Goal: Navigation & Orientation: Find specific page/section

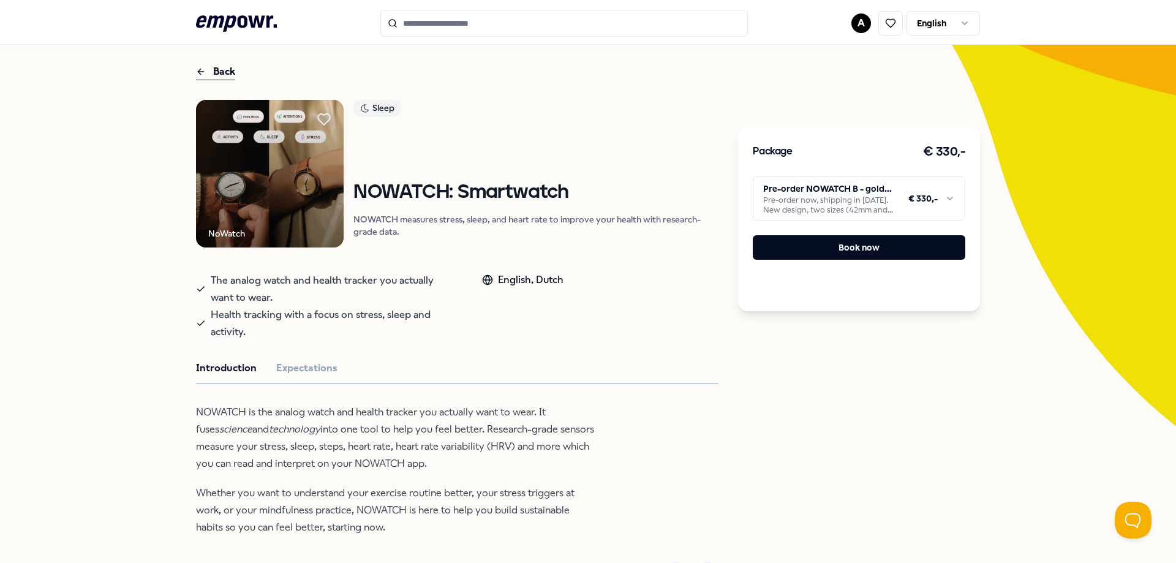
scroll to position [61, 0]
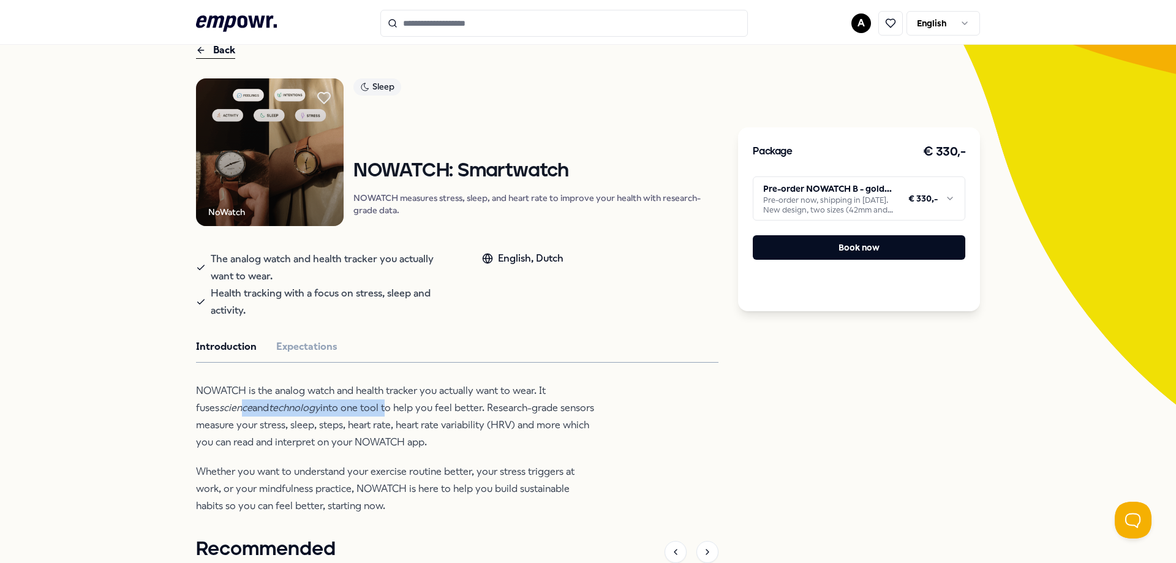
drag, startPoint x: 214, startPoint y: 411, endPoint x: 362, endPoint y: 415, distance: 147.7
click at [362, 415] on p "NOWATCH is the analog watch and health tracker you actually want to wear. It fu…" at bounding box center [395, 416] width 398 height 69
click at [426, 410] on p "NOWATCH is the analog watch and health tracker you actually want to wear. It fu…" at bounding box center [395, 416] width 398 height 69
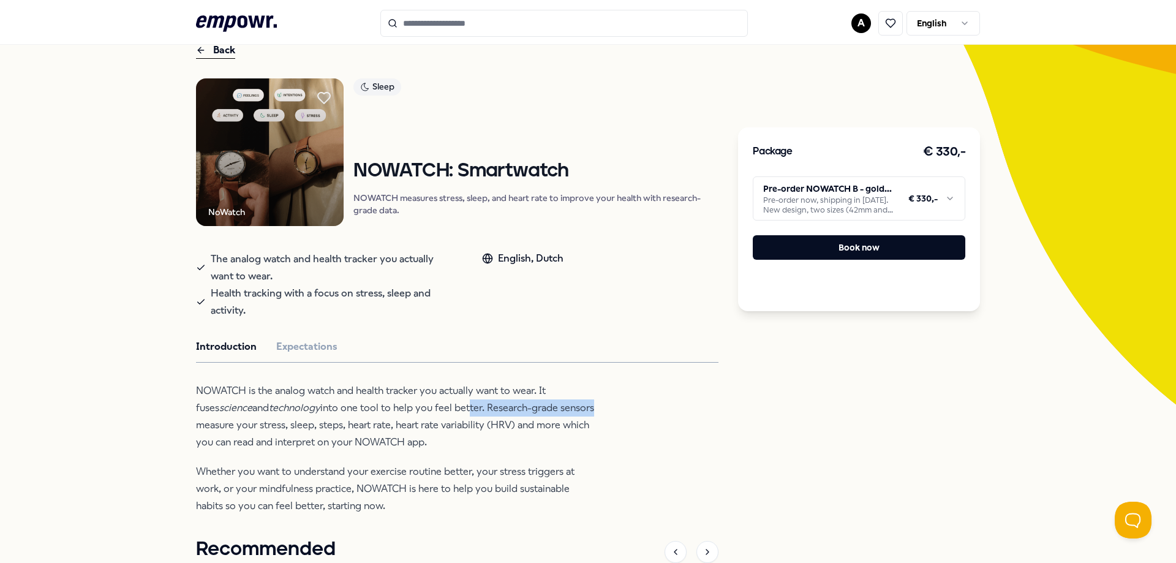
drag, startPoint x: 448, startPoint y: 403, endPoint x: 572, endPoint y: 409, distance: 123.3
click at [572, 409] on p "NOWATCH is the analog watch and health tracker you actually want to wear. It fu…" at bounding box center [395, 416] width 398 height 69
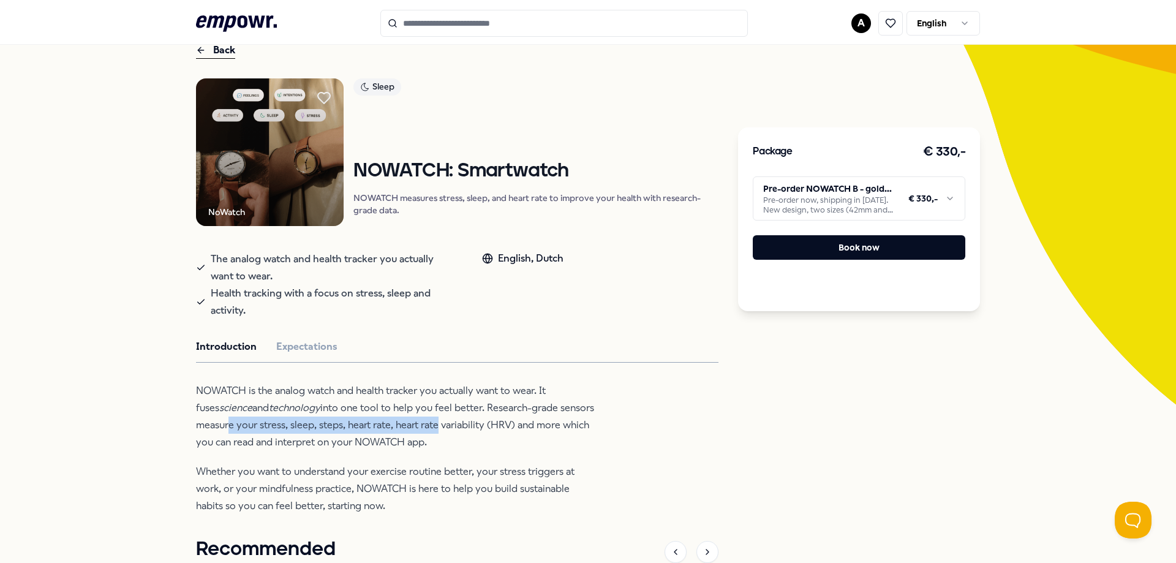
drag, startPoint x: 233, startPoint y: 417, endPoint x: 432, endPoint y: 420, distance: 199.1
click at [432, 420] on p "NOWATCH is the analog watch and health tracker you actually want to wear. It fu…" at bounding box center [395, 416] width 398 height 69
click at [438, 423] on p "NOWATCH is the analog watch and health tracker you actually want to wear. It fu…" at bounding box center [395, 416] width 398 height 69
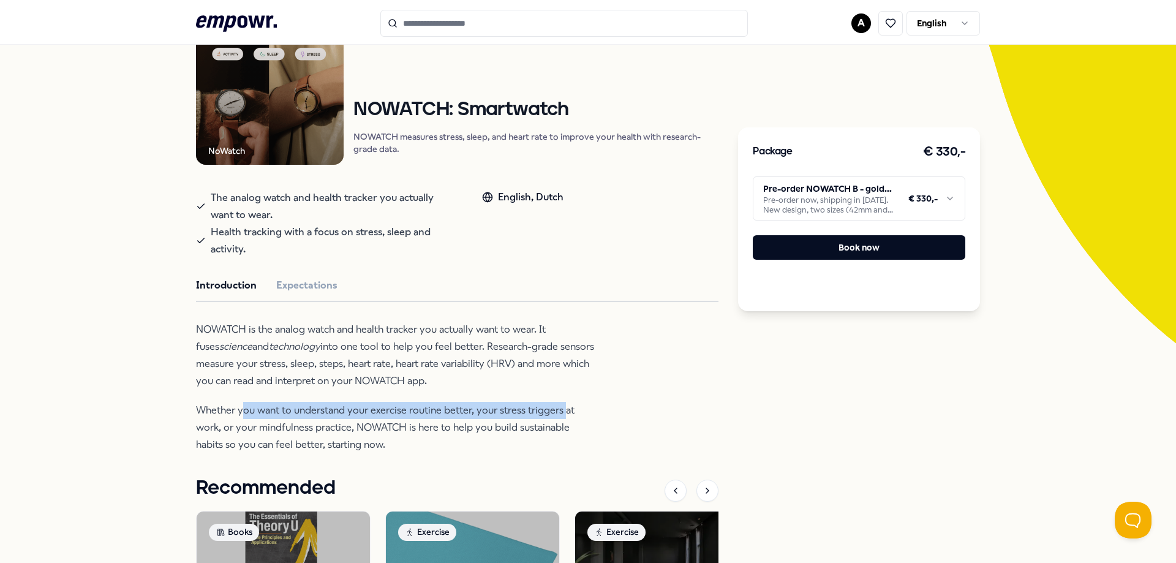
drag, startPoint x: 249, startPoint y: 407, endPoint x: 560, endPoint y: 418, distance: 311.4
click at [560, 418] on p "Whether you want to understand your exercise routine better, your stress trigge…" at bounding box center [395, 427] width 398 height 51
click at [548, 417] on p "Whether you want to understand your exercise routine better, your stress trigge…" at bounding box center [395, 427] width 398 height 51
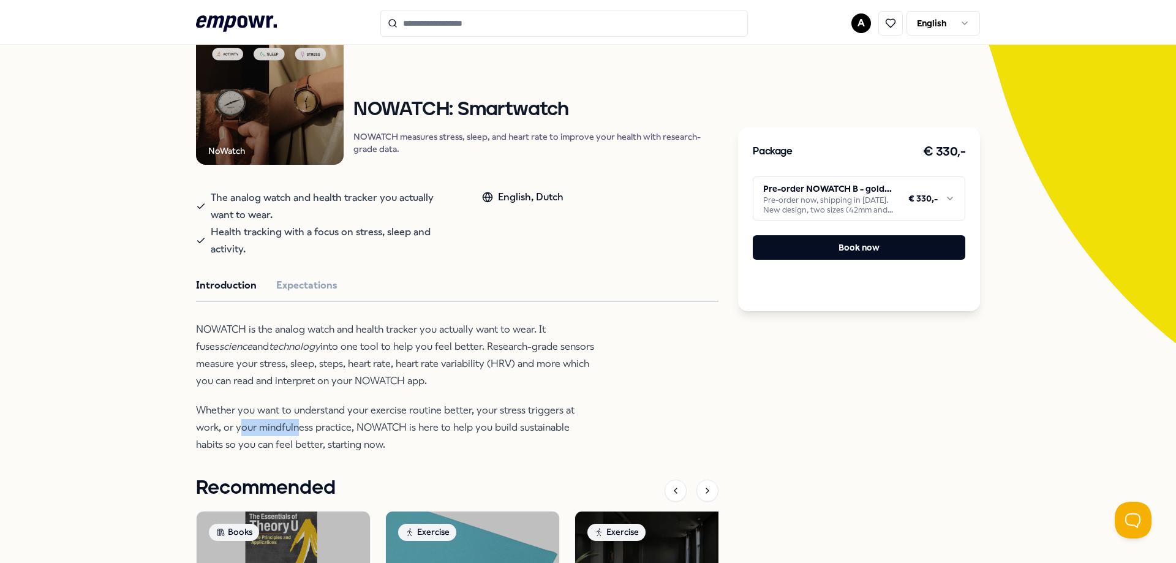
drag, startPoint x: 237, startPoint y: 426, endPoint x: 294, endPoint y: 426, distance: 57.0
click at [294, 426] on p "Whether you want to understand your exercise routine better, your stress trigge…" at bounding box center [395, 427] width 398 height 51
click at [204, 427] on p "Whether you want to understand your exercise routine better, your stress trigge…" at bounding box center [395, 427] width 398 height 51
drag, startPoint x: 250, startPoint y: 427, endPoint x: 407, endPoint y: 425, distance: 156.9
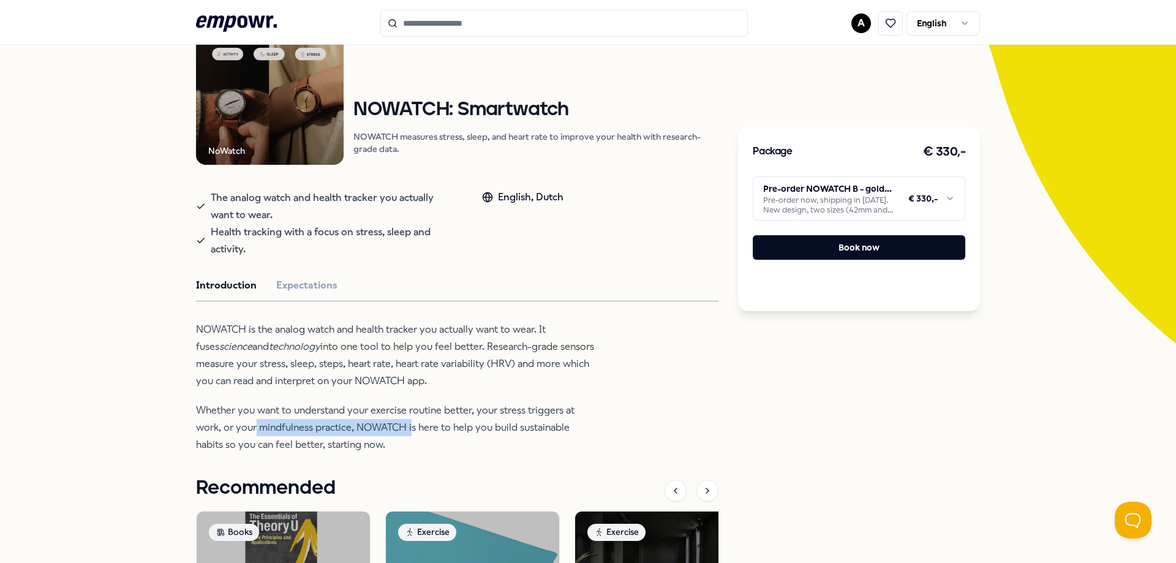
click at [407, 425] on p "Whether you want to understand your exercise routine better, your stress trigge…" at bounding box center [395, 427] width 398 height 51
click at [425, 424] on p "Whether you want to understand your exercise routine better, your stress trigge…" at bounding box center [395, 427] width 398 height 51
click at [293, 290] on button "Expectations" at bounding box center [306, 286] width 61 height 16
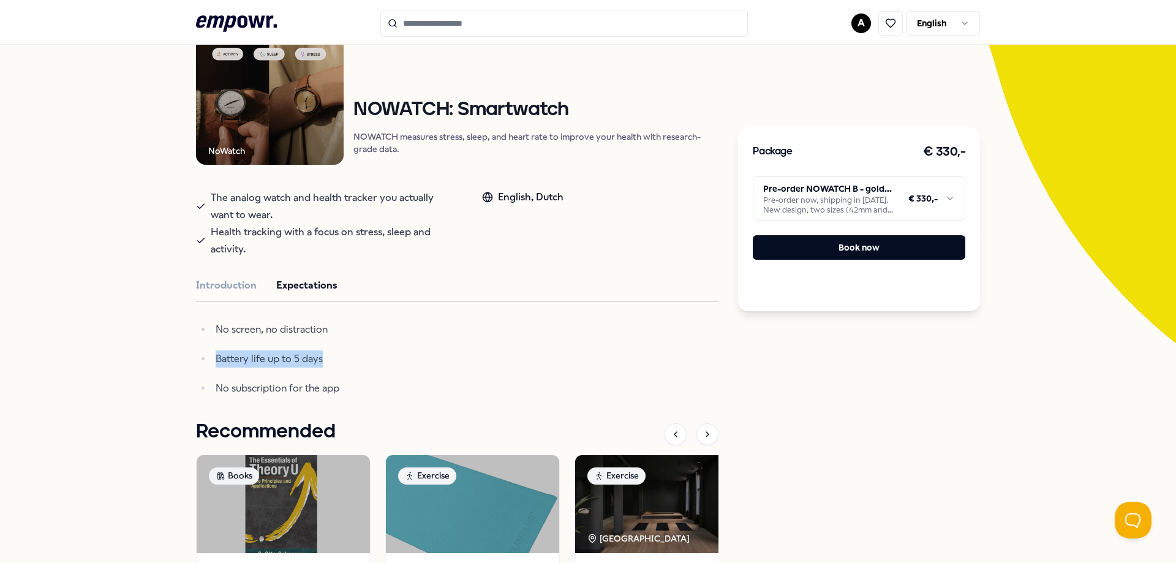
drag, startPoint x: 330, startPoint y: 361, endPoint x: 169, endPoint y: 359, distance: 161.2
click at [169, 359] on div "Back NoWatch Sleep NOWATCH: Smartwatch NOWATCH measures stress, sleep, and hear…" at bounding box center [588, 351] width 1176 height 790
click at [358, 362] on p "Battery life up to 5 days" at bounding box center [405, 358] width 379 height 17
drag, startPoint x: 339, startPoint y: 389, endPoint x: 158, endPoint y: 387, distance: 180.8
click at [158, 387] on div "Back NoWatch Sleep NOWATCH: Smartwatch NOWATCH measures stress, sleep, and hear…" at bounding box center [588, 351] width 1176 height 790
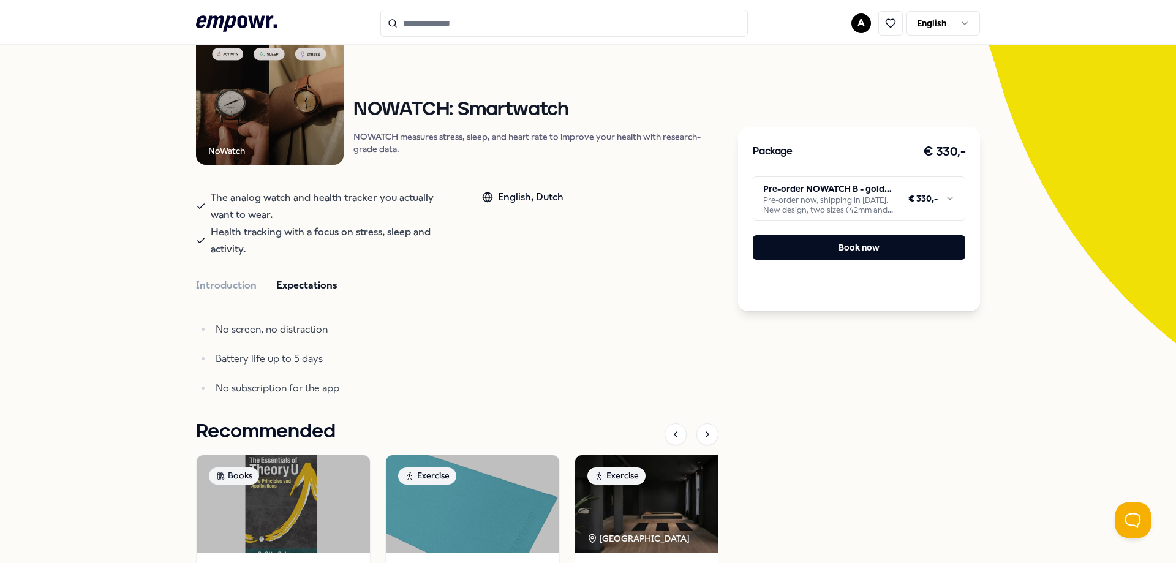
click at [157, 387] on div "Back NoWatch Sleep NOWATCH: Smartwatch NOWATCH measures stress, sleep, and hear…" at bounding box center [588, 351] width 1176 height 790
click at [246, 118] on img at bounding box center [270, 91] width 148 height 148
click at [868, 202] on html ".empowr-logo_svg__cls-1{fill:#03032f} A English All categories Self-care librar…" at bounding box center [588, 281] width 1176 height 563
click at [57, 317] on html ".empowr-logo_svg__cls-1{fill:#03032f} A English All categories Self-care librar…" at bounding box center [588, 281] width 1176 height 563
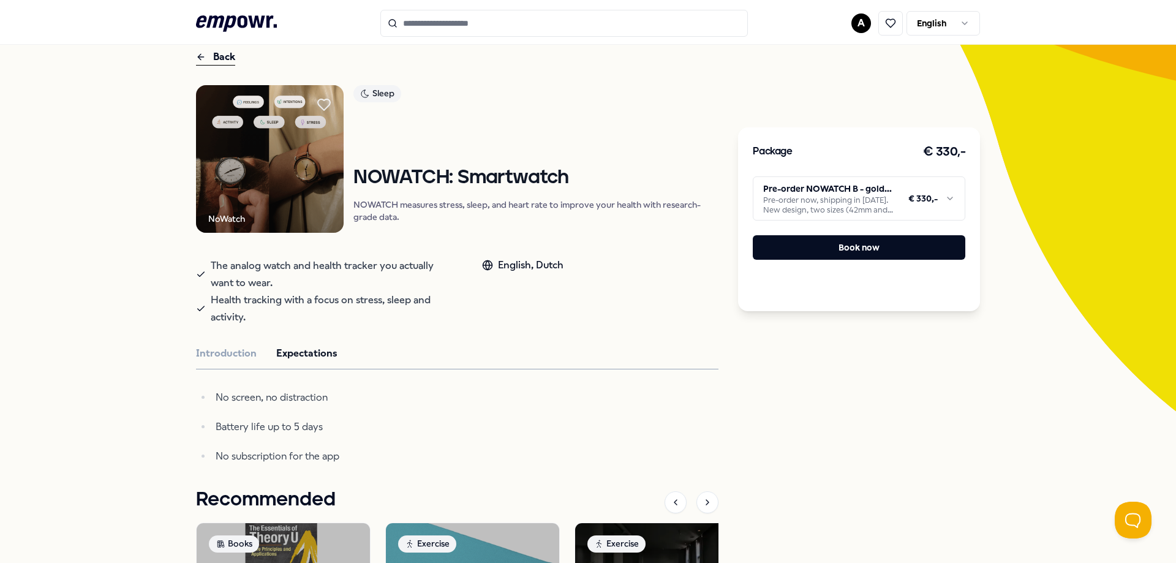
scroll to position [0, 0]
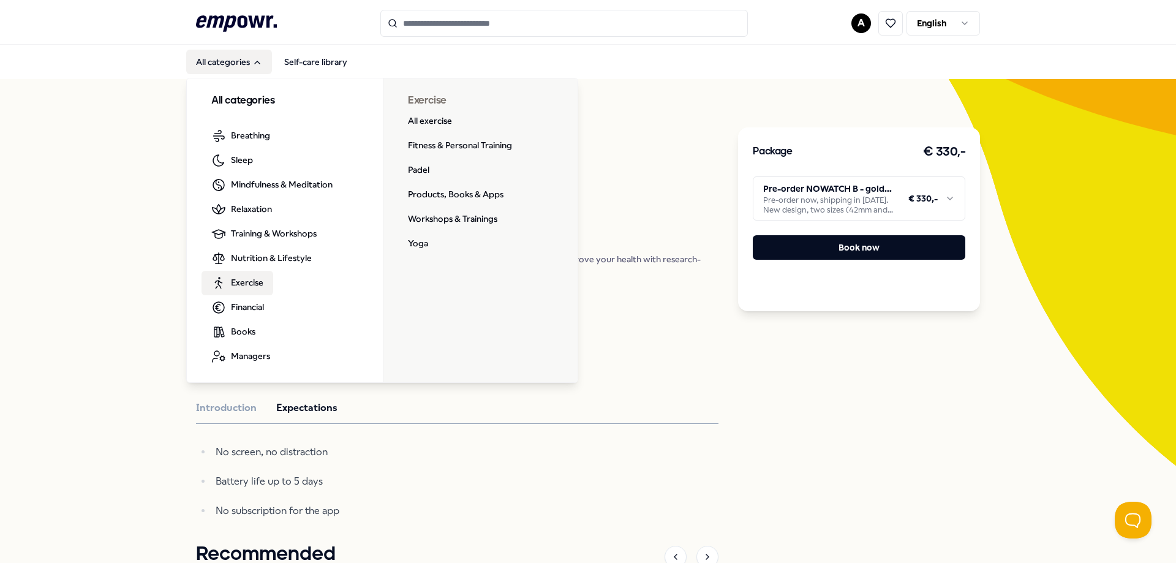
click at [251, 280] on span "Exercise" at bounding box center [247, 282] width 32 height 13
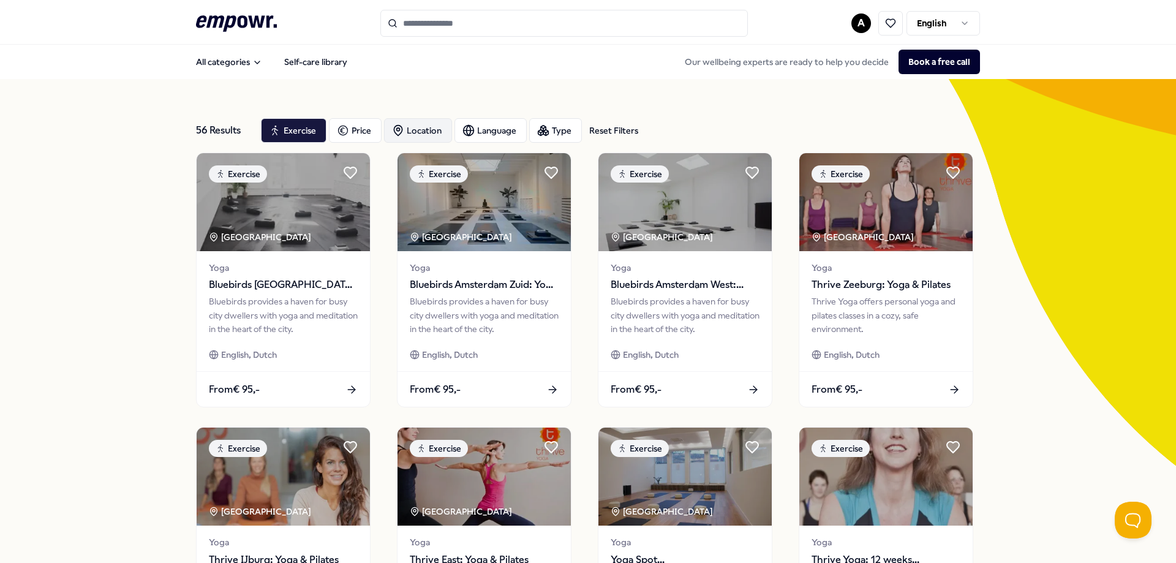
click at [416, 134] on div "Location" at bounding box center [418, 130] width 68 height 25
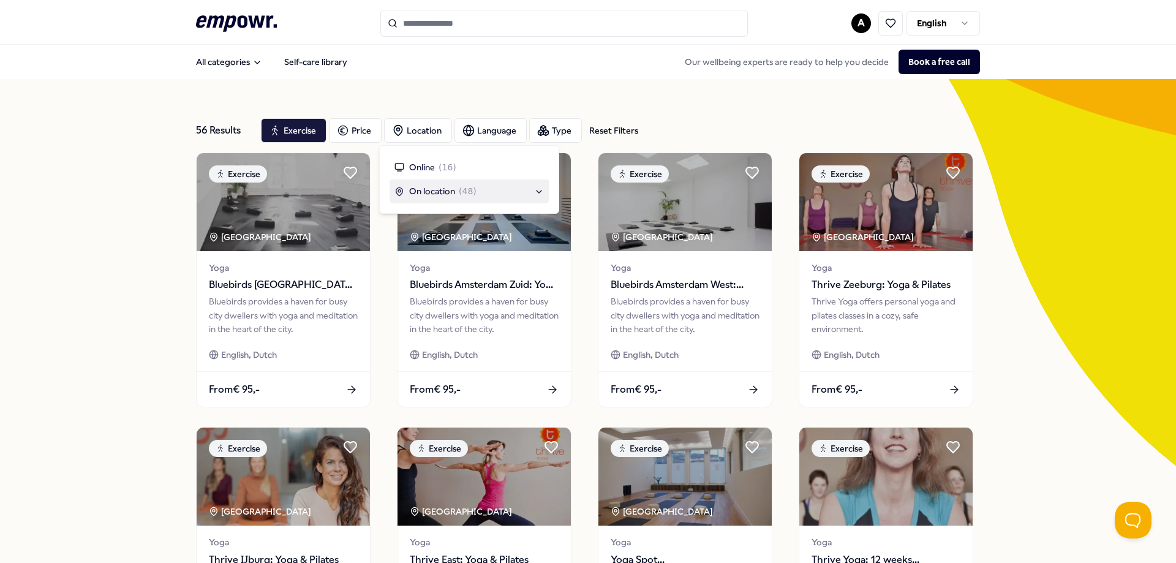
click at [529, 197] on div "On location ( 48 )" at bounding box center [469, 190] width 149 height 13
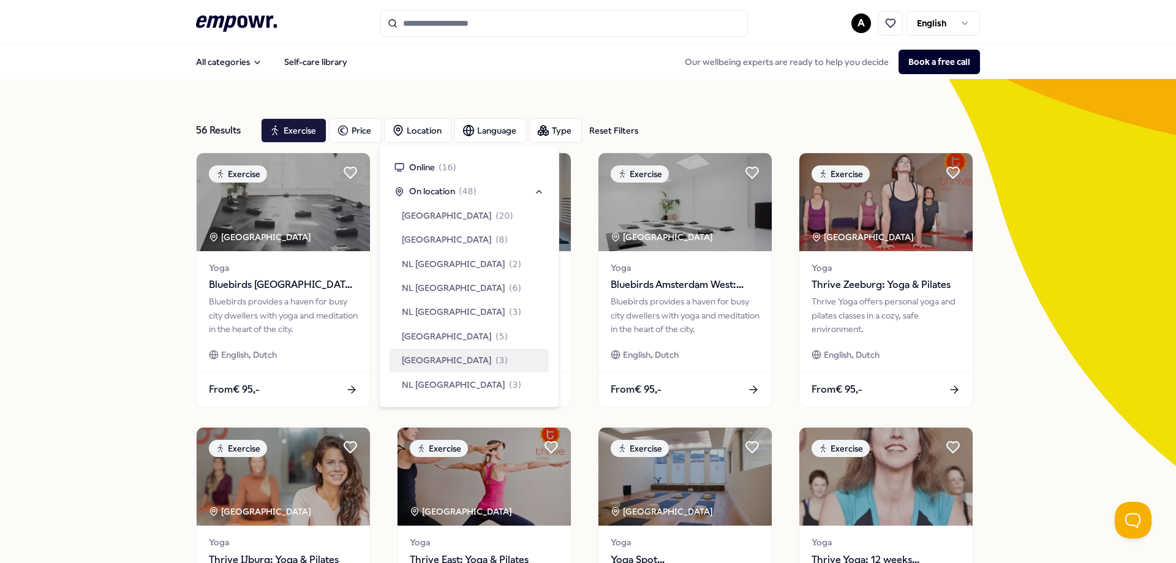
click at [496, 361] on span "( 3 )" at bounding box center [502, 360] width 12 height 13
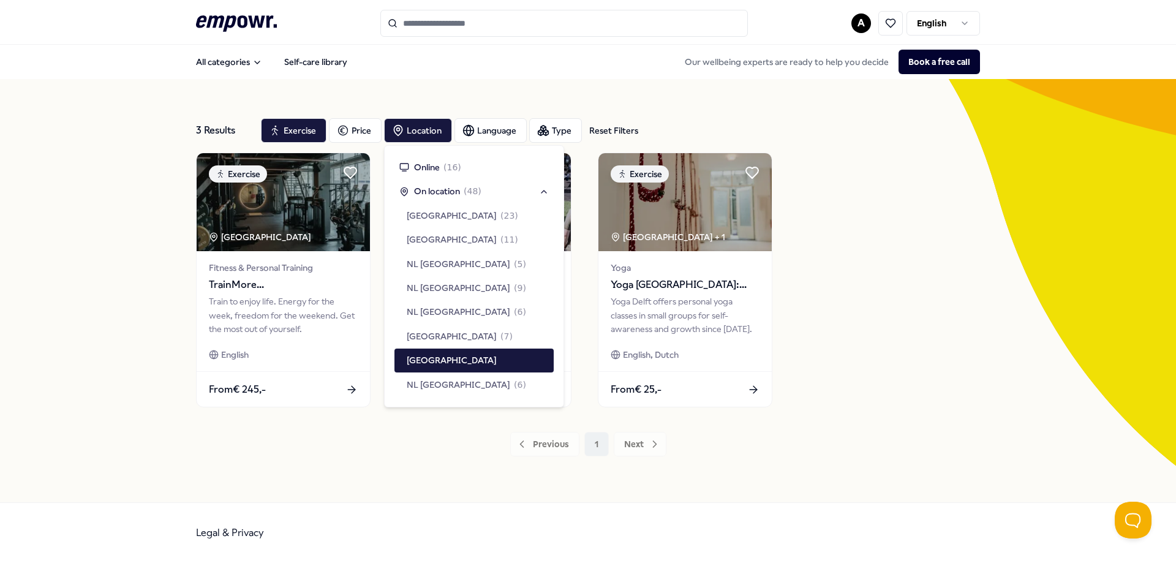
click at [107, 343] on div "3 Results Reset Filters Exercise Price Location Language Type Reset Filters Exe…" at bounding box center [588, 290] width 1176 height 423
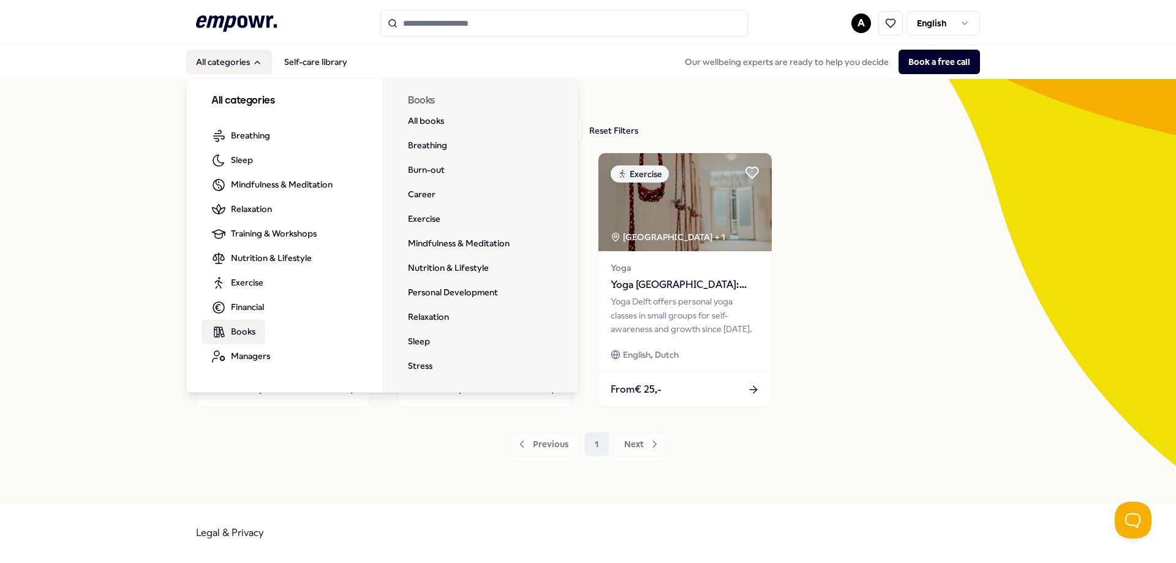
click at [256, 336] on link "Books" at bounding box center [234, 332] width 64 height 25
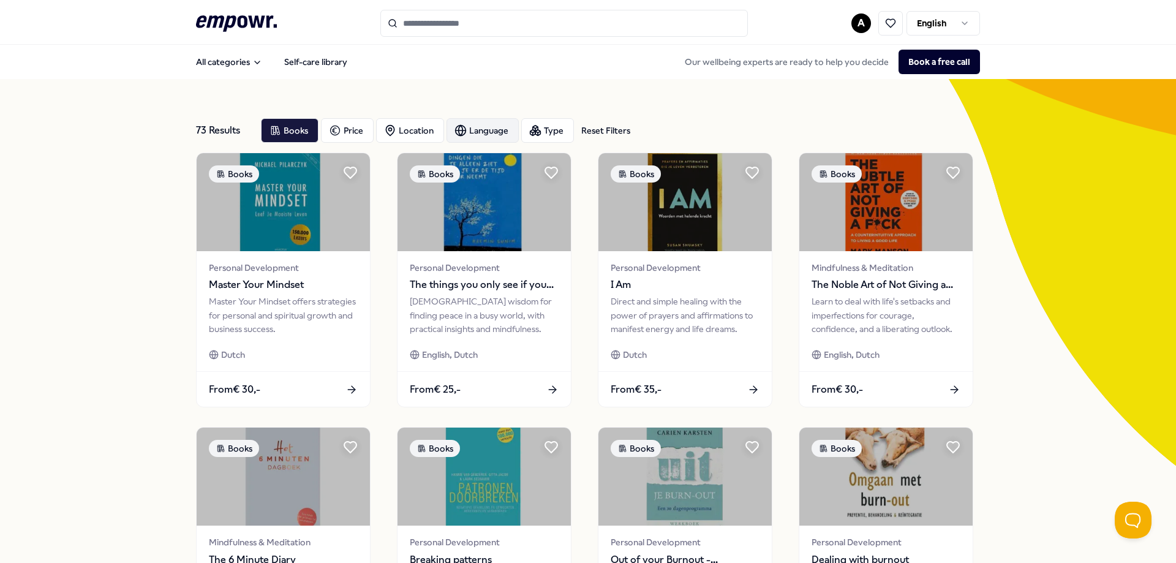
click at [457, 137] on div "Language" at bounding box center [483, 130] width 72 height 25
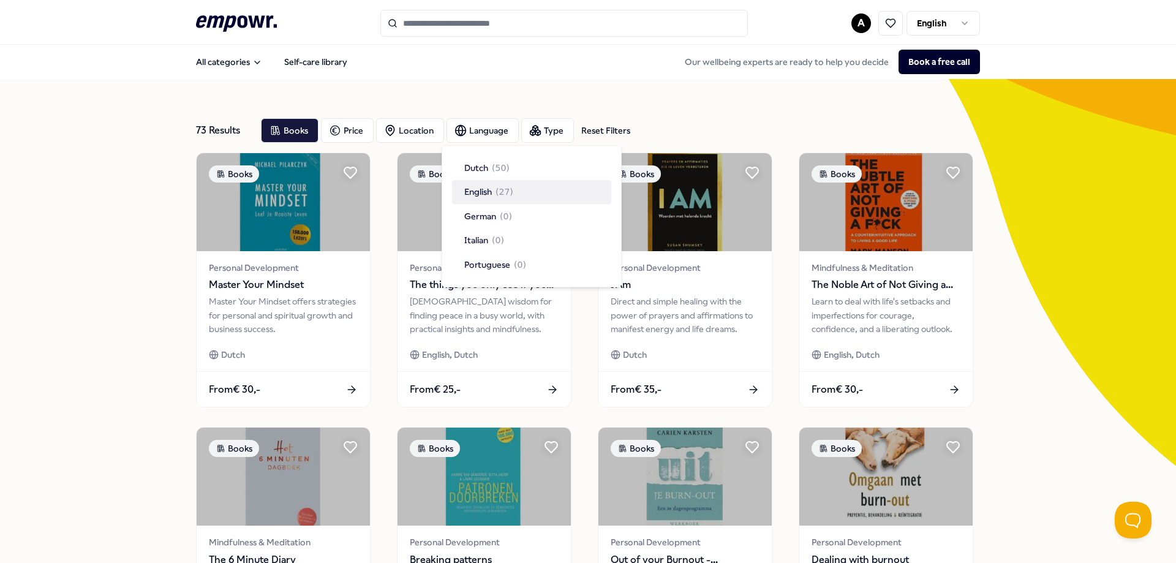
click at [497, 194] on span "( 27 )" at bounding box center [505, 191] width 18 height 13
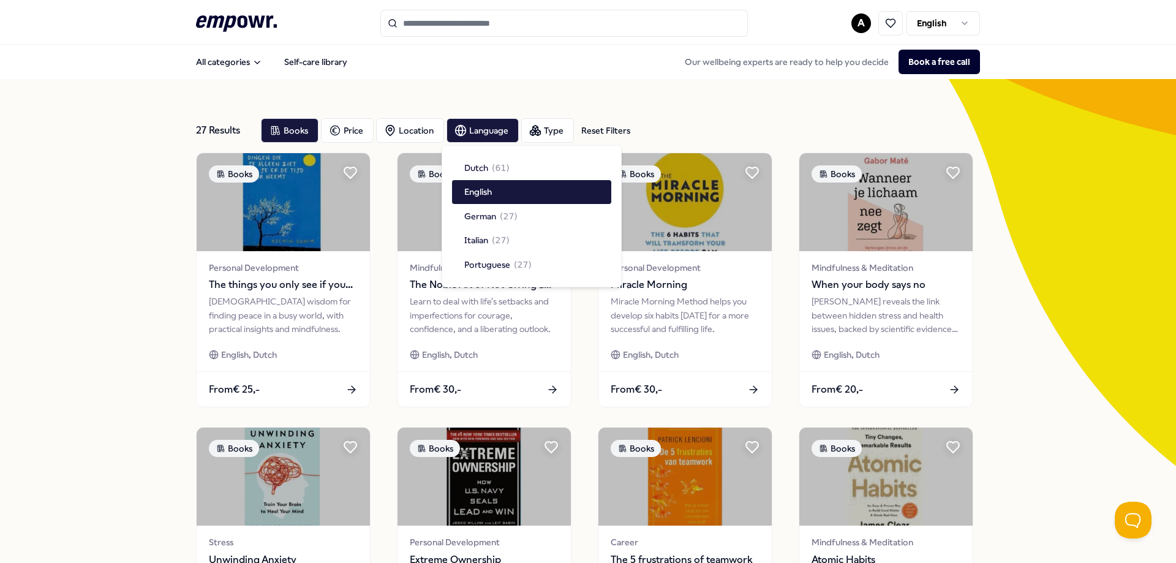
click at [134, 239] on div "27 Results Reset Filters Books Price Location Language Type Reset Filters Books…" at bounding box center [588, 557] width 1176 height 956
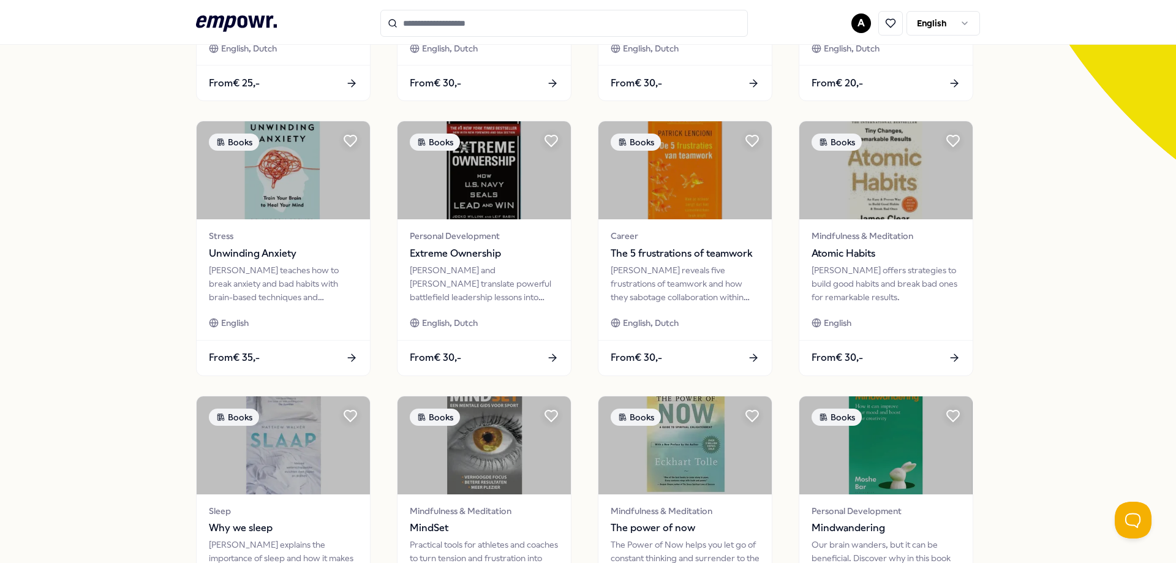
scroll to position [533, 0]
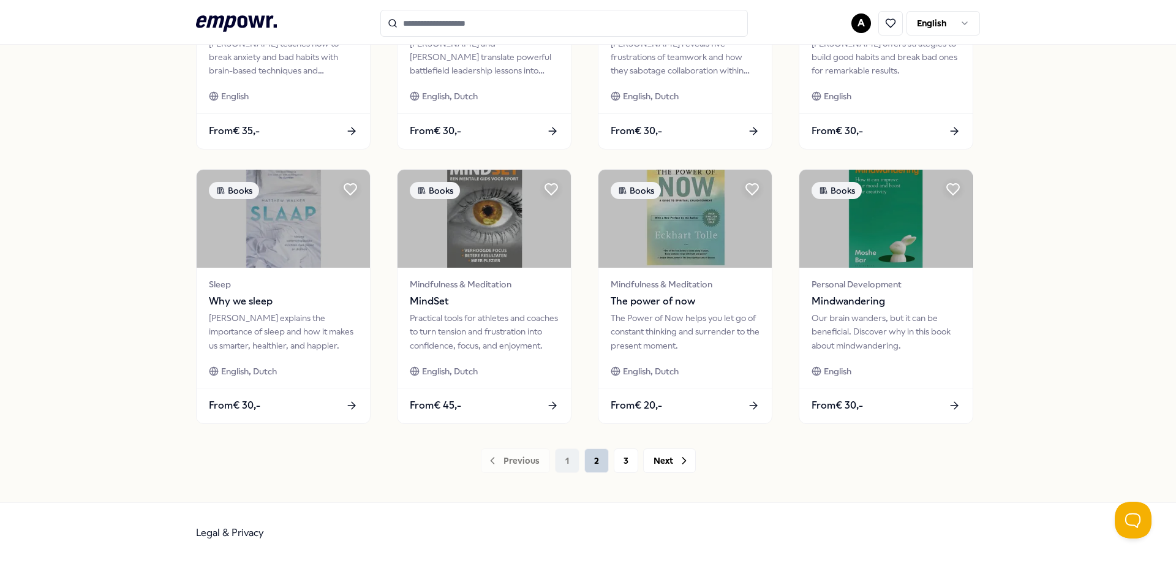
click at [590, 464] on button "2" at bounding box center [597, 460] width 25 height 25
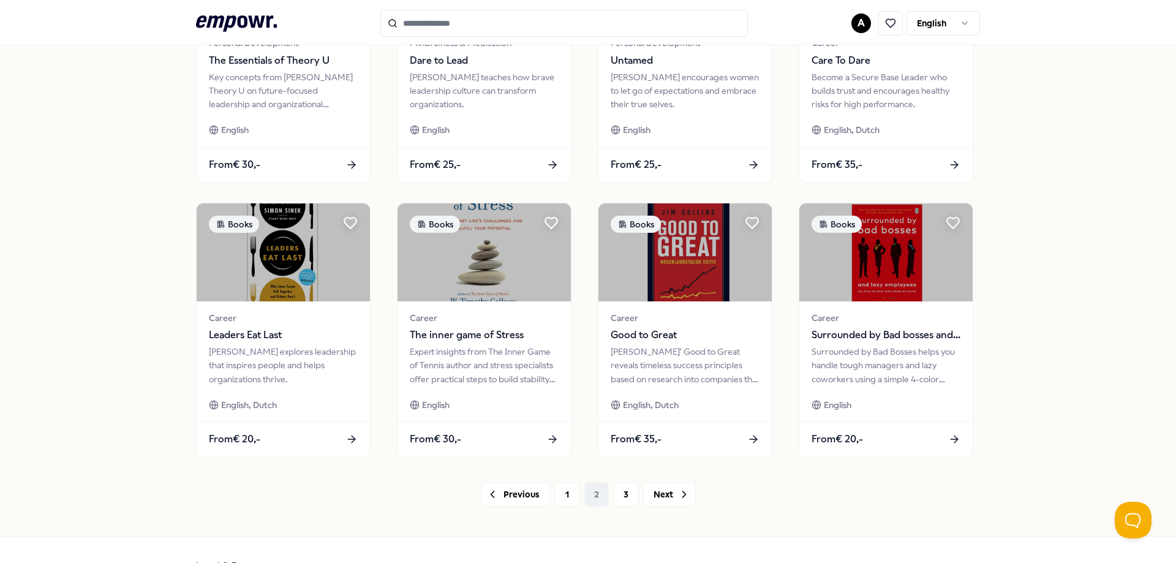
scroll to position [533, 0]
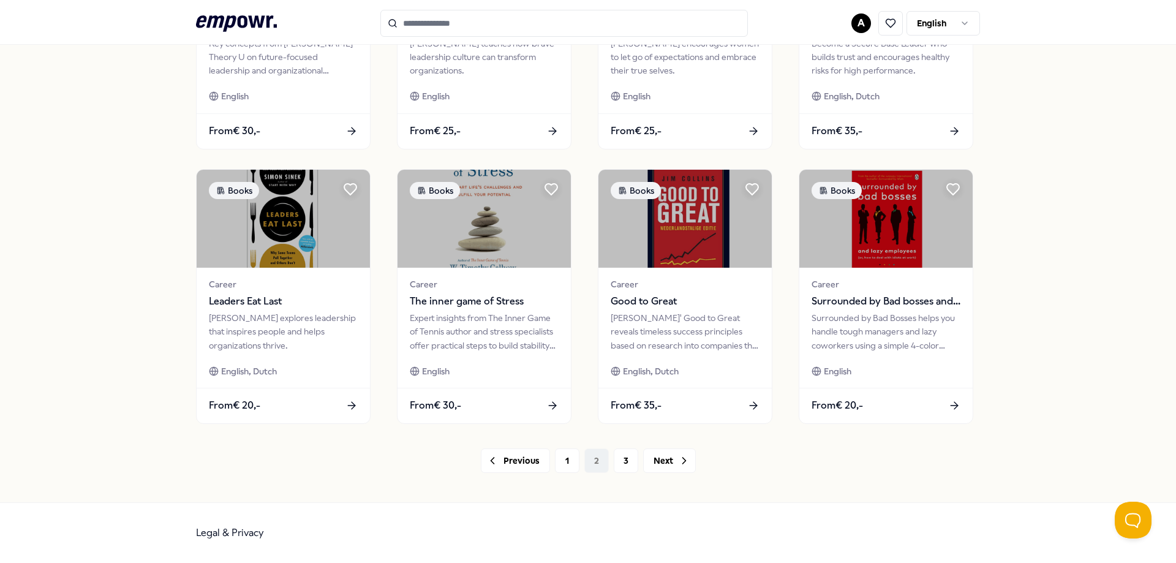
click at [607, 462] on div "Previous 1 2 3 Next" at bounding box center [588, 460] width 784 height 25
click at [616, 464] on button "3" at bounding box center [626, 460] width 25 height 25
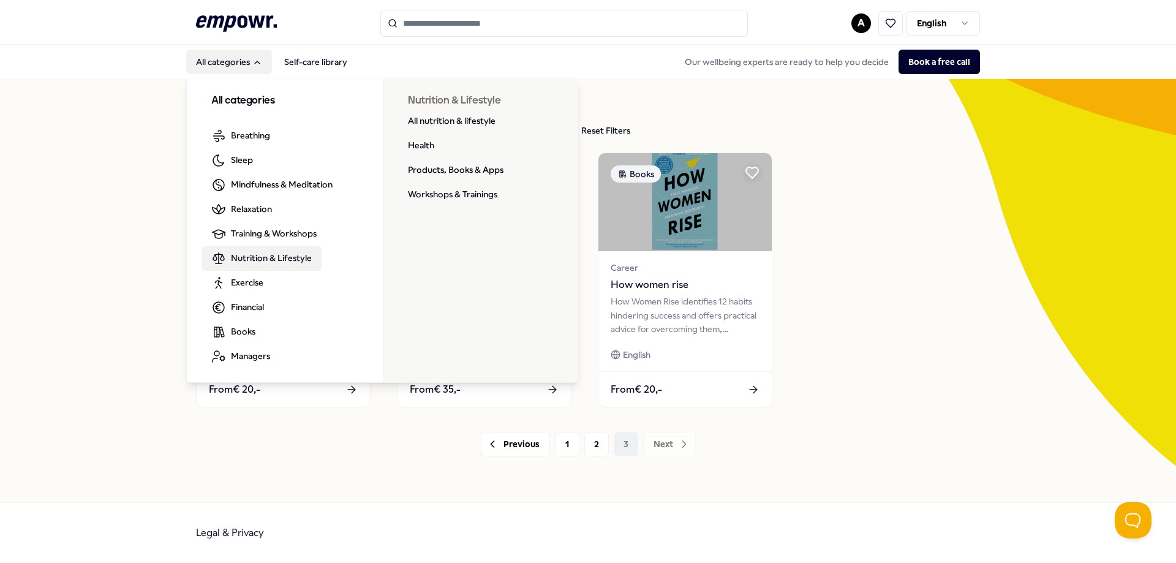
click at [281, 261] on span "Nutrition & Lifestyle" at bounding box center [271, 257] width 81 height 13
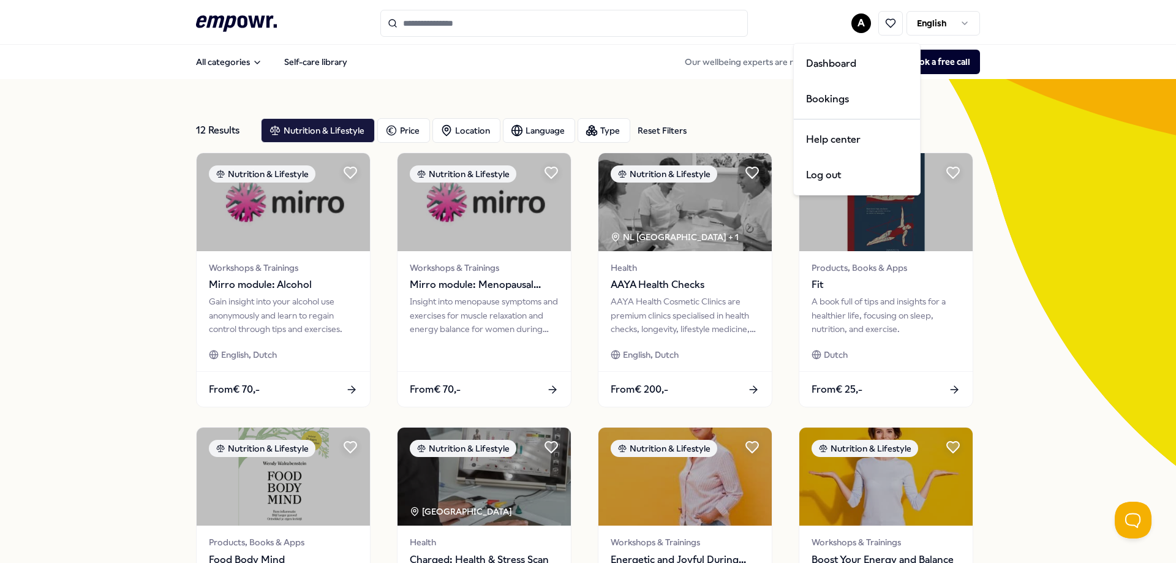
click at [855, 27] on html ".empowr-logo_svg__cls-1{fill:#03032f} A English All categories Self-care librar…" at bounding box center [588, 281] width 1176 height 563
click at [812, 115] on div "Bookings" at bounding box center [856, 99] width 121 height 36
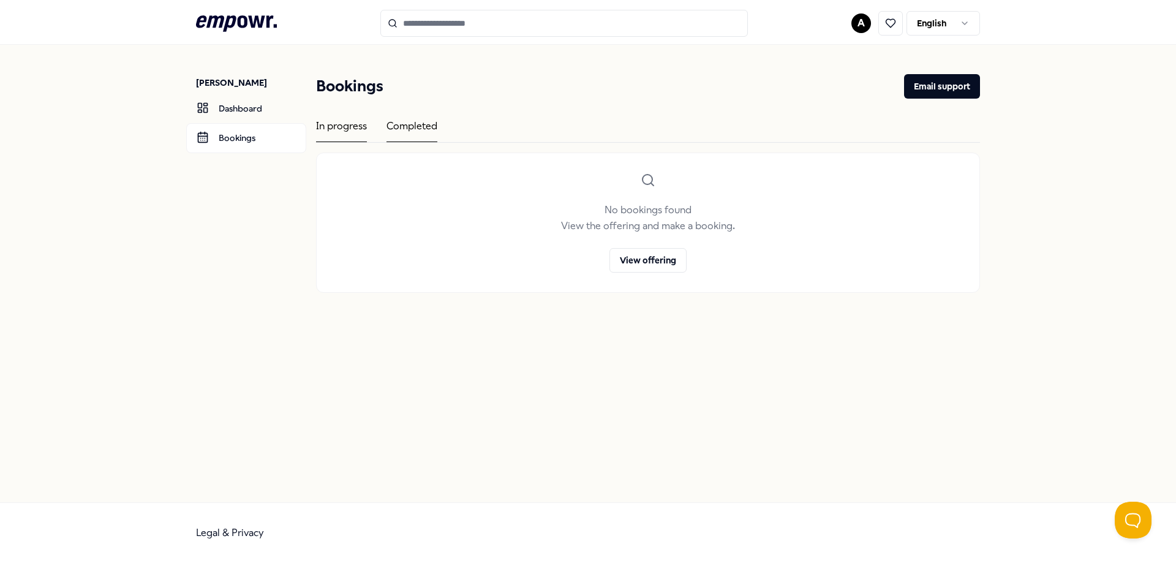
click at [416, 126] on div "Completed" at bounding box center [412, 130] width 51 height 24
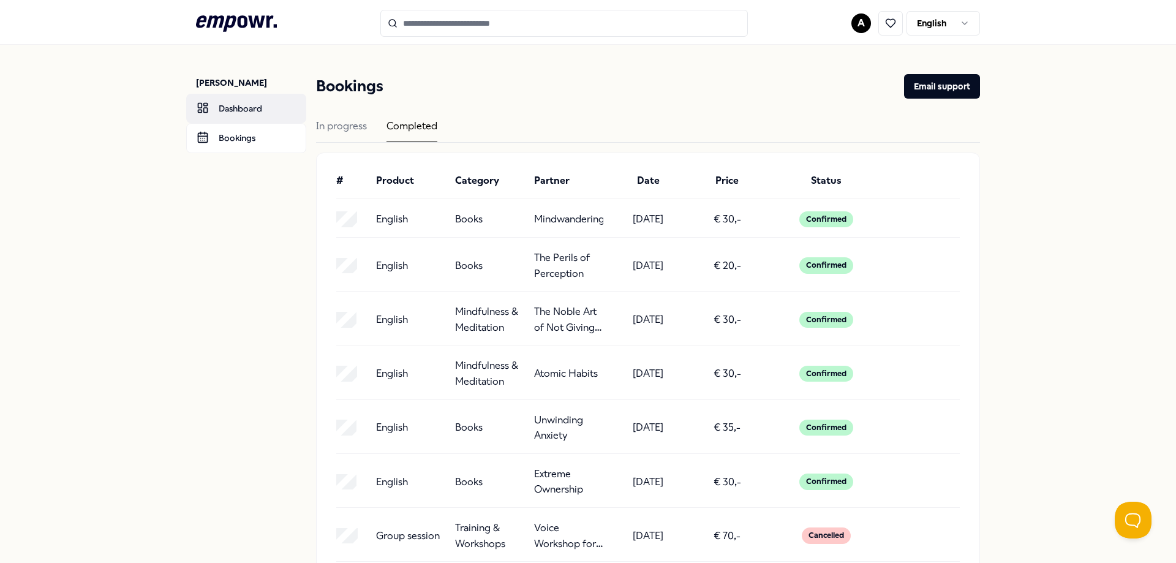
click at [211, 105] on link "Dashboard" at bounding box center [246, 108] width 120 height 29
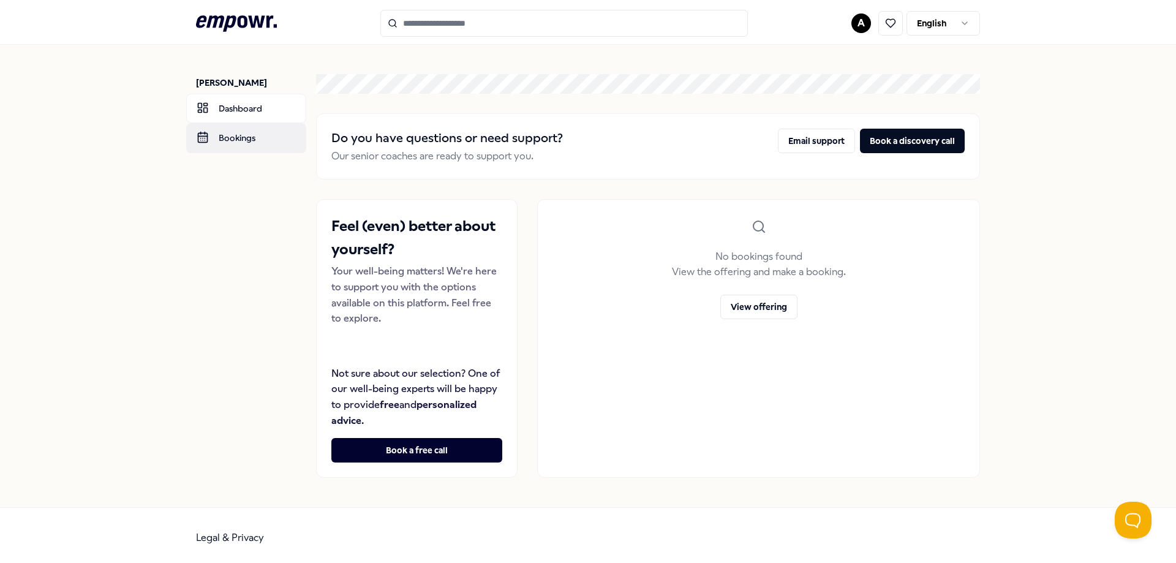
click at [221, 124] on link "Bookings" at bounding box center [246, 137] width 120 height 29
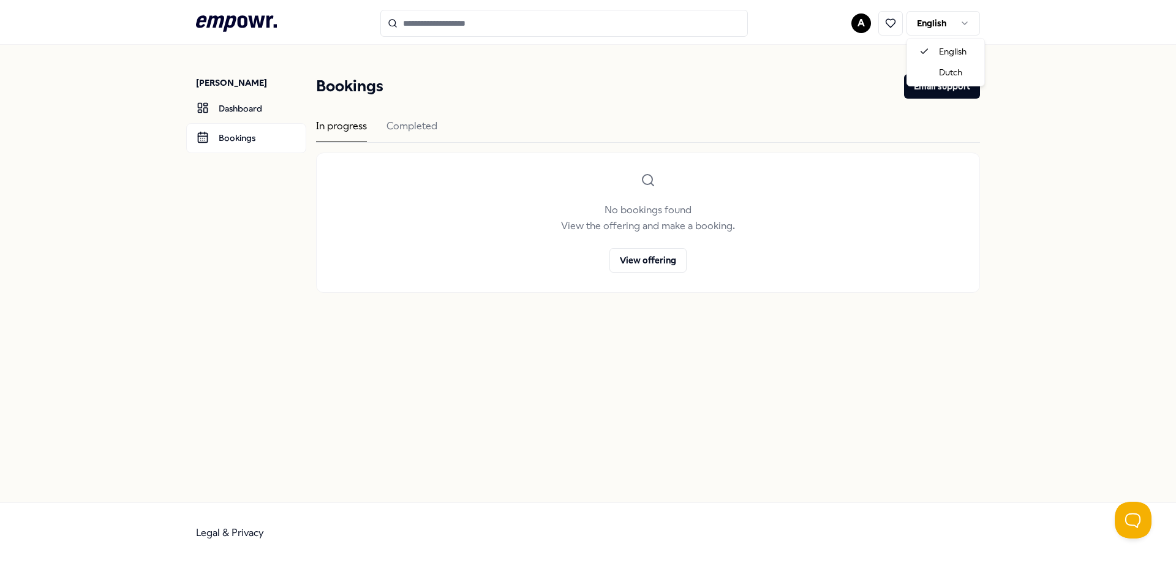
click at [937, 25] on html ".empowr-logo_svg__cls-1{fill:#03032f} A [DEMOGRAPHIC_DATA] [PERSON_NAME] Dashbo…" at bounding box center [588, 281] width 1176 height 563
click at [854, 26] on html ".empowr-logo_svg__cls-1{fill:#03032f} A [DEMOGRAPHIC_DATA] [PERSON_NAME] Dashbo…" at bounding box center [588, 281] width 1176 height 563
click at [863, 28] on html ".empowr-logo_svg__cls-1{fill:#03032f} A [DEMOGRAPHIC_DATA] [PERSON_NAME] Dashbo…" at bounding box center [588, 281] width 1176 height 563
click at [838, 59] on div "Dashboard" at bounding box center [861, 64] width 121 height 36
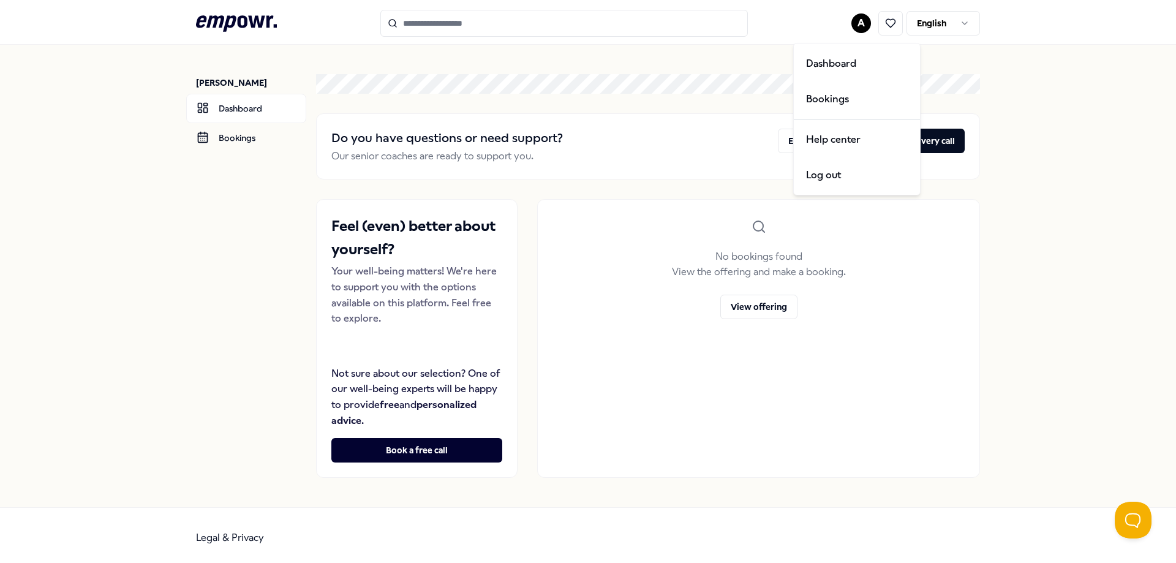
click at [862, 22] on html ".empowr-logo_svg__cls-1{fill:#03032f} A [DEMOGRAPHIC_DATA] [PERSON_NAME] Dashbo…" at bounding box center [588, 281] width 1176 height 563
click at [841, 132] on div "Help center" at bounding box center [856, 140] width 121 height 36
